Goal: Information Seeking & Learning: Check status

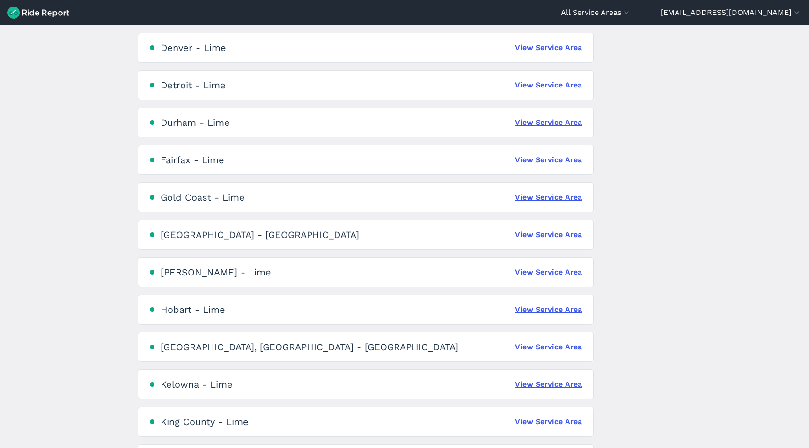
scroll to position [682, 0]
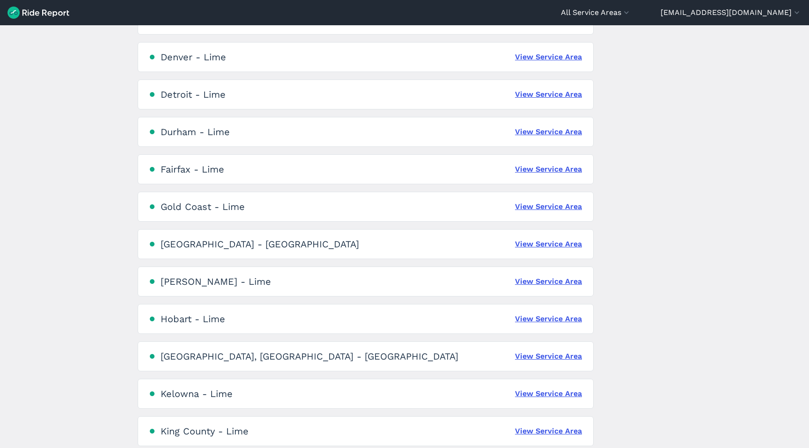
click at [567, 214] on div "[GEOGRAPHIC_DATA] - Lime View Service Area" at bounding box center [366, 207] width 456 height 30
click at [569, 208] on link "View Service Area" at bounding box center [548, 206] width 67 height 11
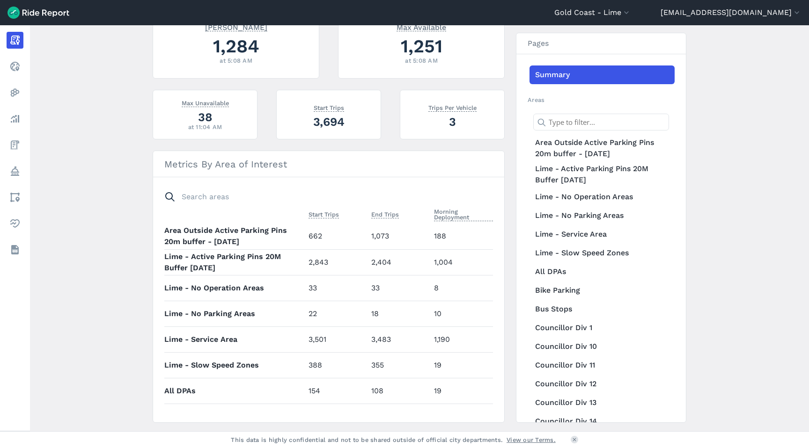
scroll to position [277, 0]
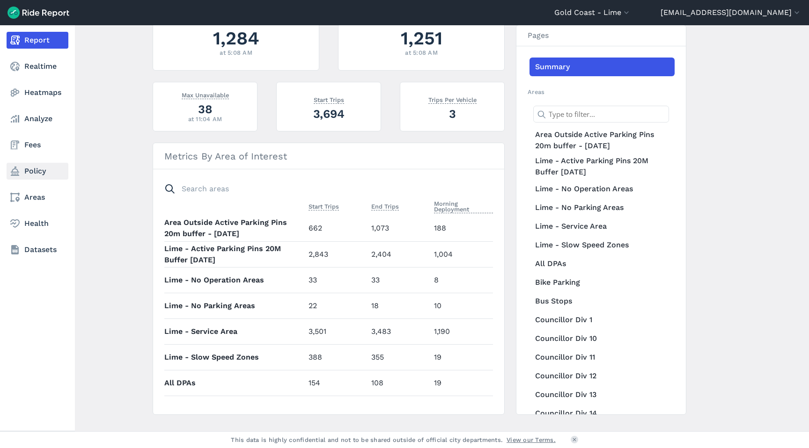
click at [14, 169] on use at bounding box center [15, 171] width 8 height 9
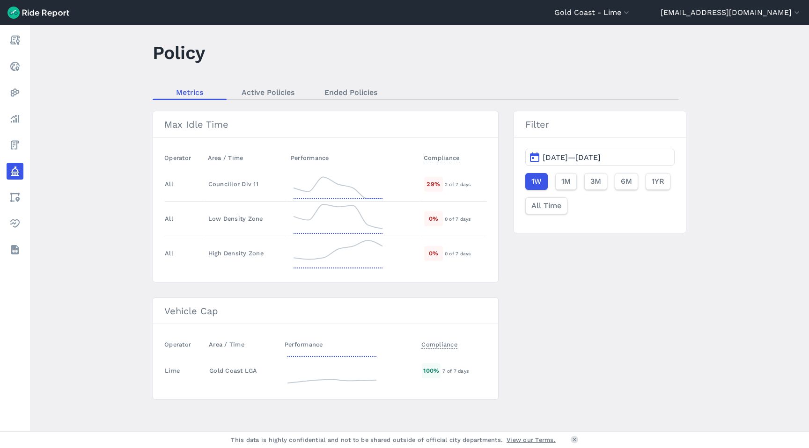
scroll to position [12, 0]
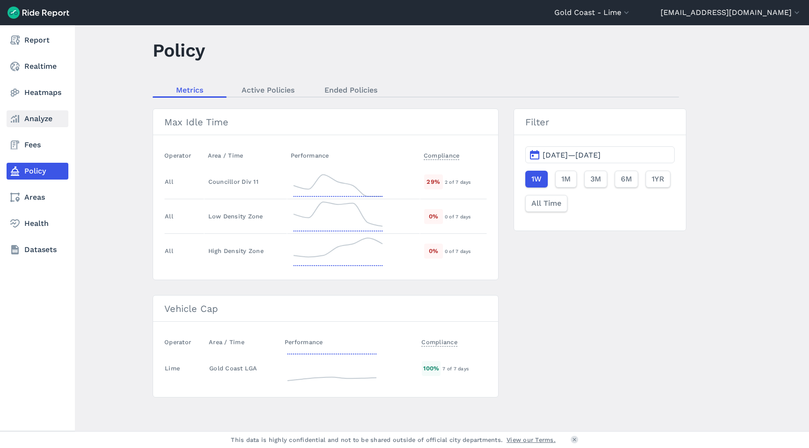
click at [34, 112] on link "Analyze" at bounding box center [38, 118] width 62 height 17
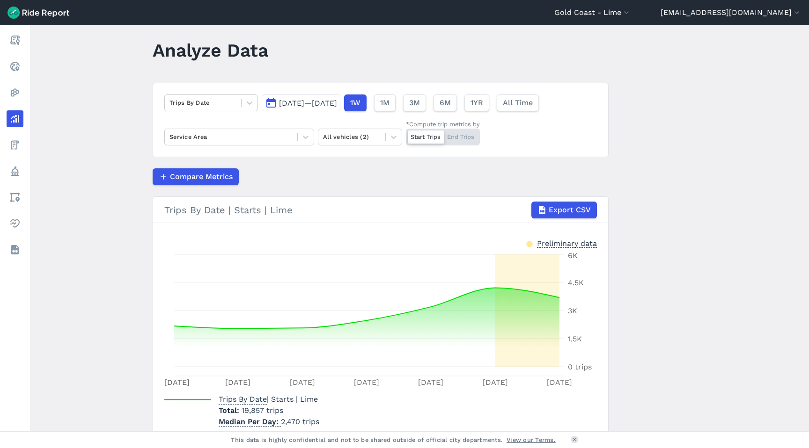
scroll to position [54, 0]
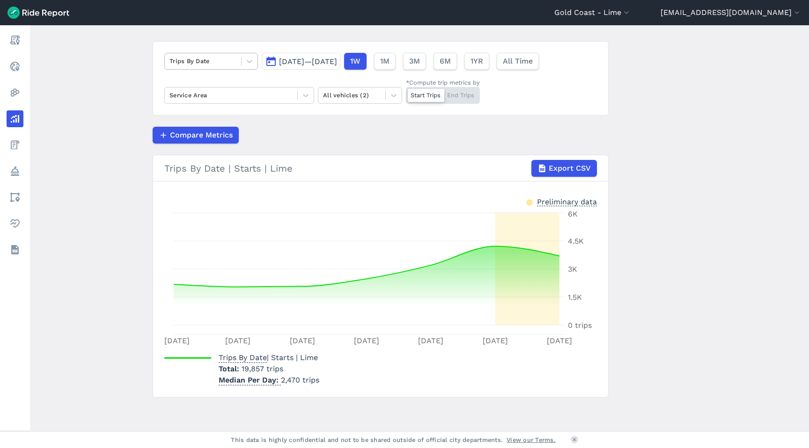
click at [222, 63] on div at bounding box center [202, 61] width 67 height 11
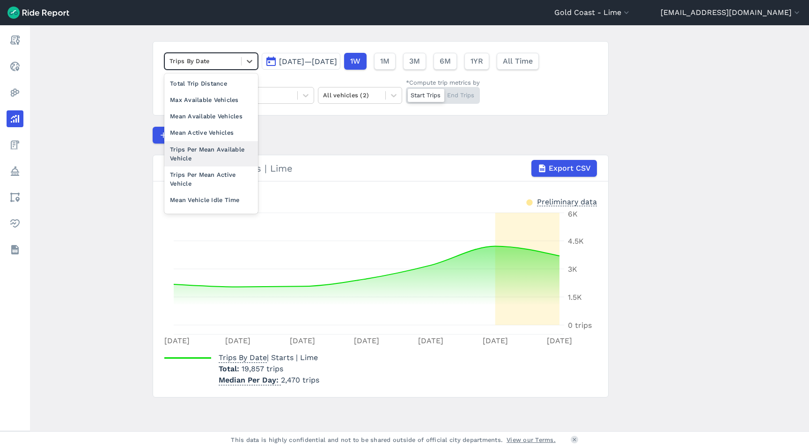
scroll to position [0, 0]
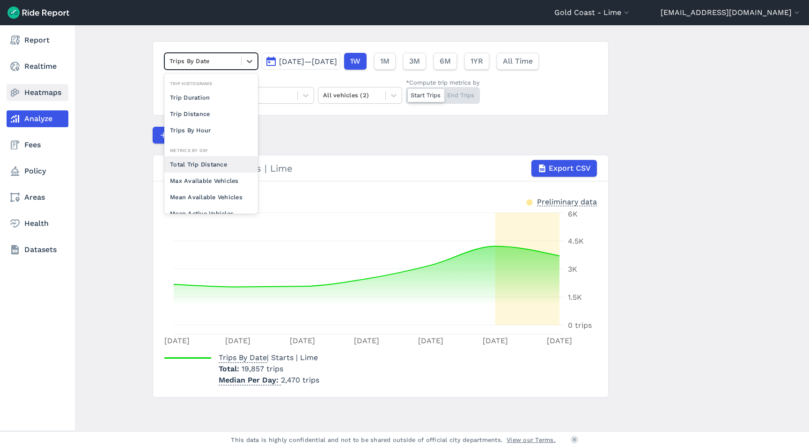
click at [24, 90] on link "Heatmaps" at bounding box center [38, 92] width 62 height 17
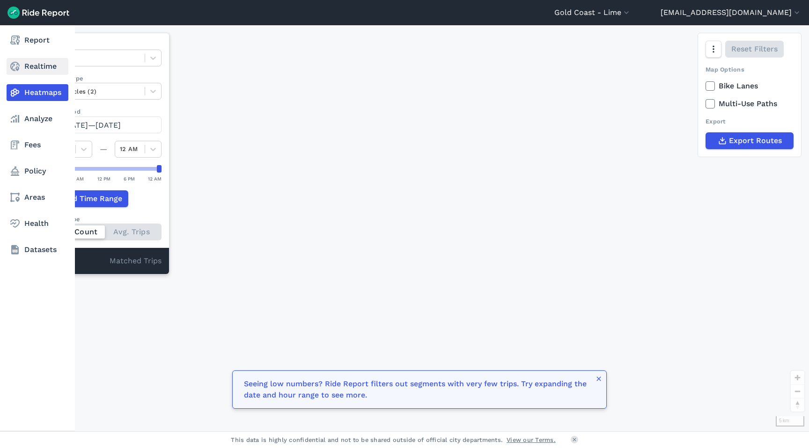
click at [36, 66] on link "Realtime" at bounding box center [38, 66] width 62 height 17
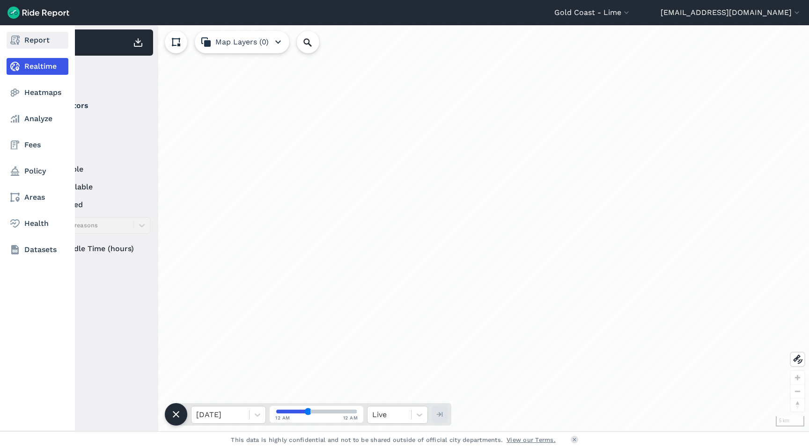
click at [40, 42] on link "Report" at bounding box center [38, 40] width 62 height 17
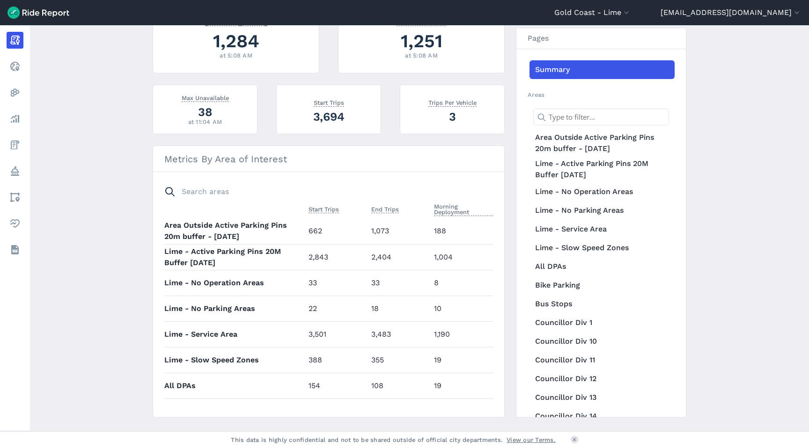
scroll to position [278, 0]
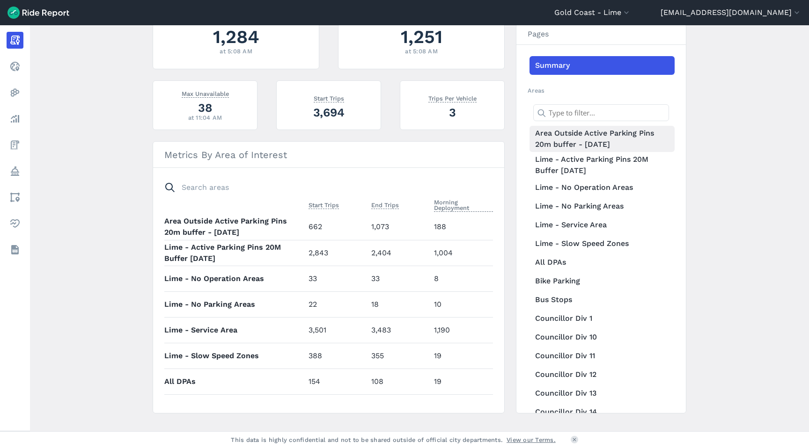
click at [605, 130] on link "Area Outside Active Parking Pins 20m buffer - [DATE]" at bounding box center [601, 139] width 145 height 26
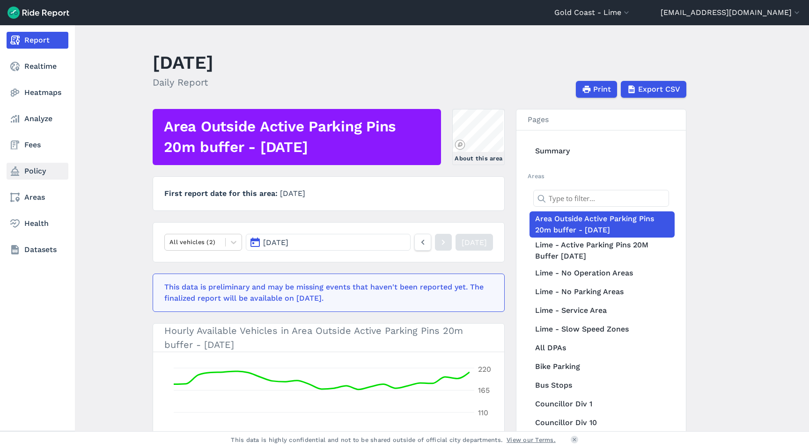
click at [15, 172] on use at bounding box center [15, 171] width 8 height 9
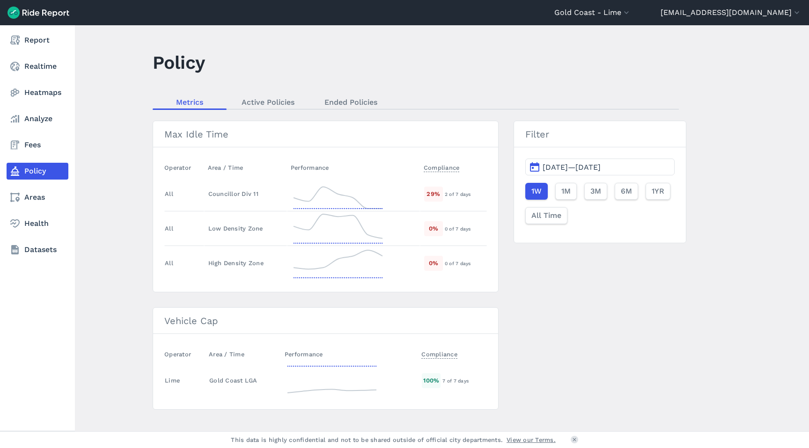
click at [40, 52] on nav "Report Realtime Heatmaps Analyze Fees Policy Areas Health Datasets" at bounding box center [37, 145] width 75 height 240
click at [51, 43] on link "Report" at bounding box center [38, 40] width 62 height 17
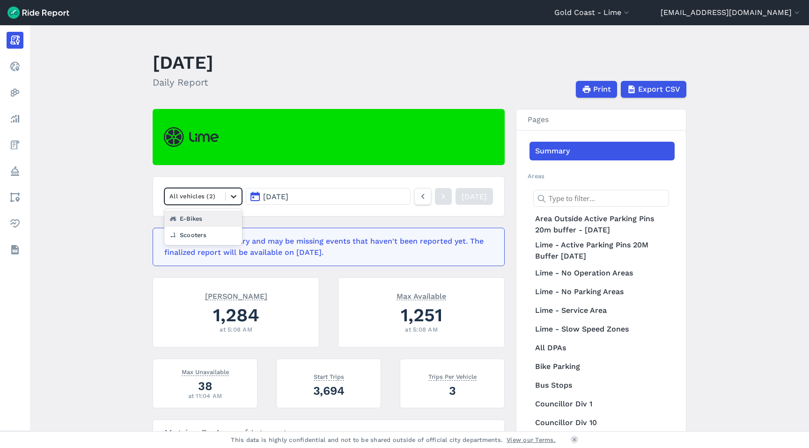
click at [229, 196] on icon at bounding box center [233, 196] width 9 height 9
click at [106, 188] on main "[DATE] Daily Report Print Export CSV All vehicles (2) [DATE] [DATE] This data i…" at bounding box center [419, 228] width 779 height 406
